Goal: Information Seeking & Learning: Learn about a topic

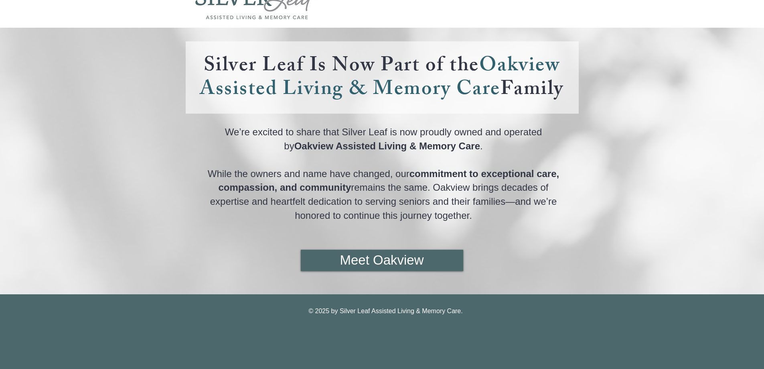
scroll to position [47, 0]
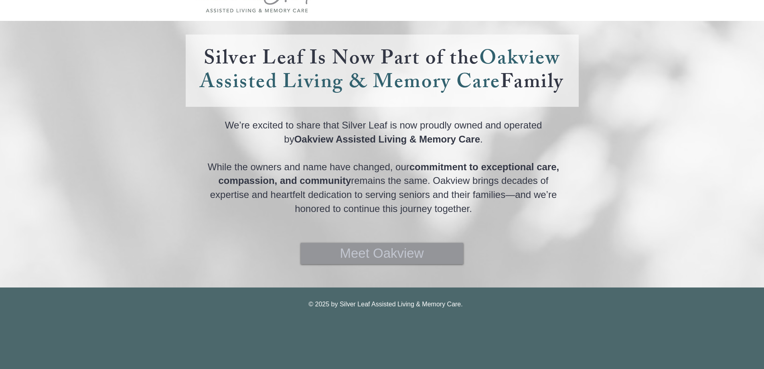
click at [399, 256] on span "Meet Oakview" at bounding box center [382, 253] width 84 height 18
